Goal: Task Accomplishment & Management: Use online tool/utility

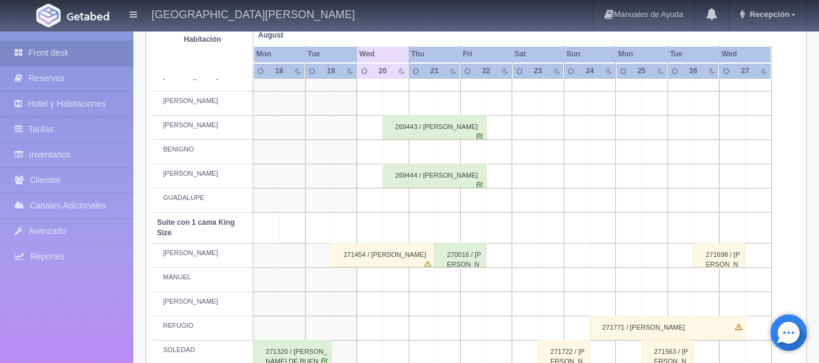
scroll to position [485, 0]
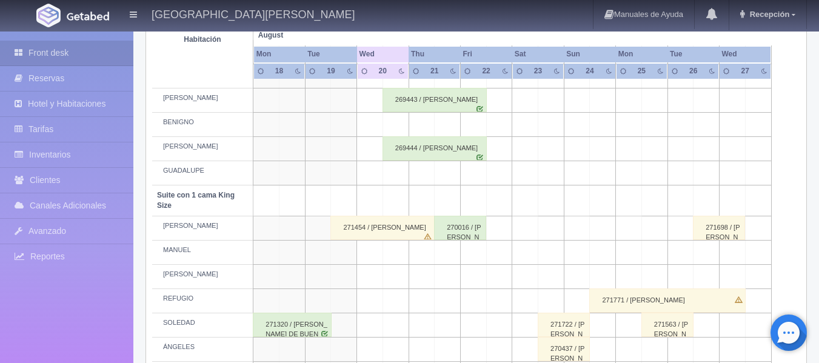
click at [351, 233] on div "271454 / [PERSON_NAME]" at bounding box center [382, 228] width 104 height 24
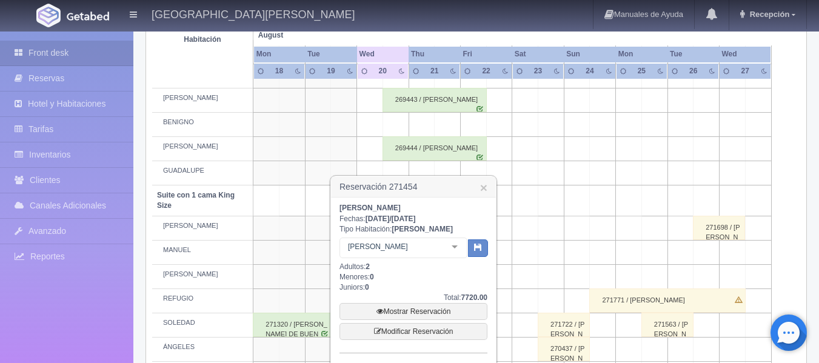
click at [451, 250] on div "PEDRO Suite con 1 cama King Size Suite con 1 cama King Size - Sin asignar PEDRO…" at bounding box center [404, 250] width 128 height 24
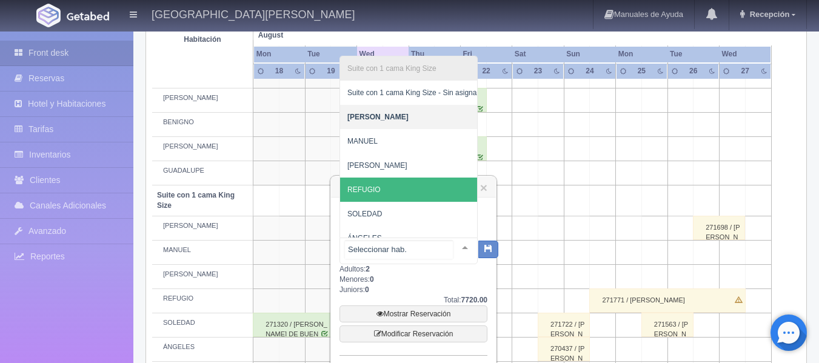
click at [407, 188] on span "REFUGIO" at bounding box center [413, 190] width 146 height 24
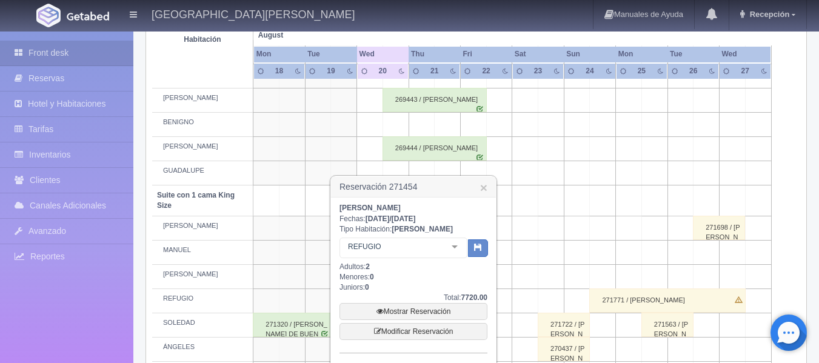
scroll to position [546, 0]
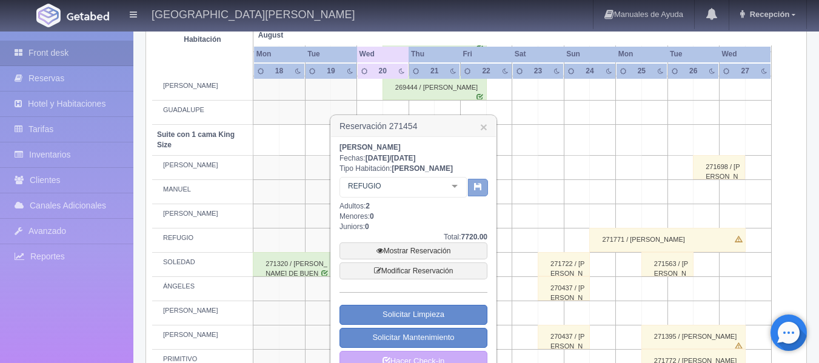
click at [482, 189] on button "button" at bounding box center [478, 188] width 20 height 18
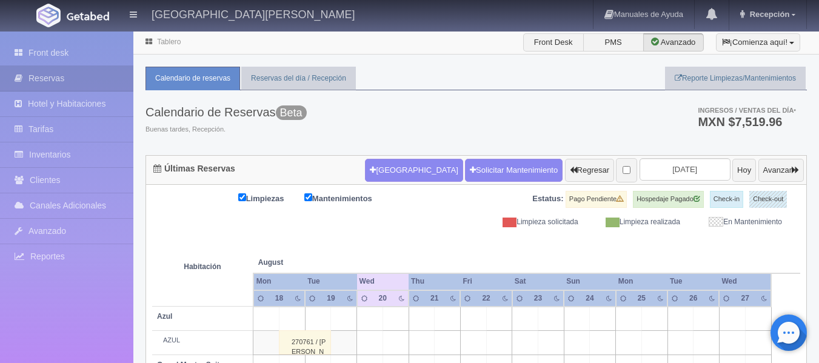
click at [437, 127] on div "Calendario de Reservas Beta Buenas tardes, Recepción. Ingresos / Ventas del día…" at bounding box center [476, 122] width 661 height 65
